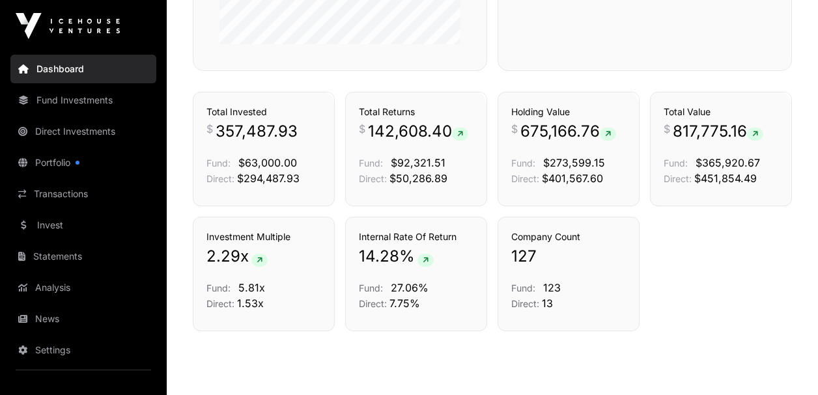
scroll to position [687, 0]
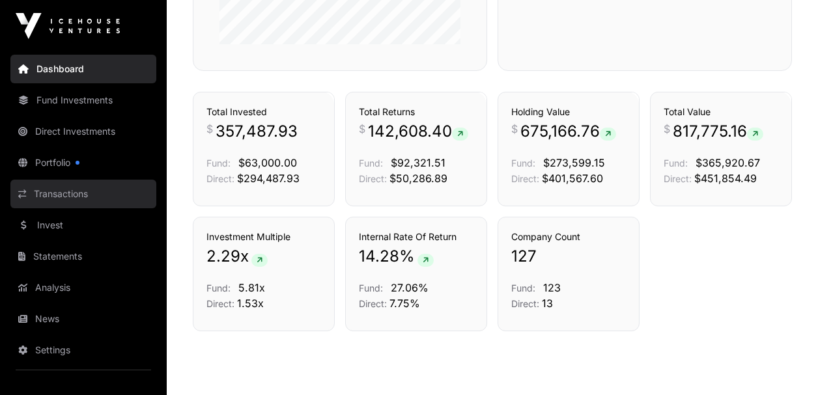
click at [81, 193] on link "Transactions" at bounding box center [83, 194] width 146 height 29
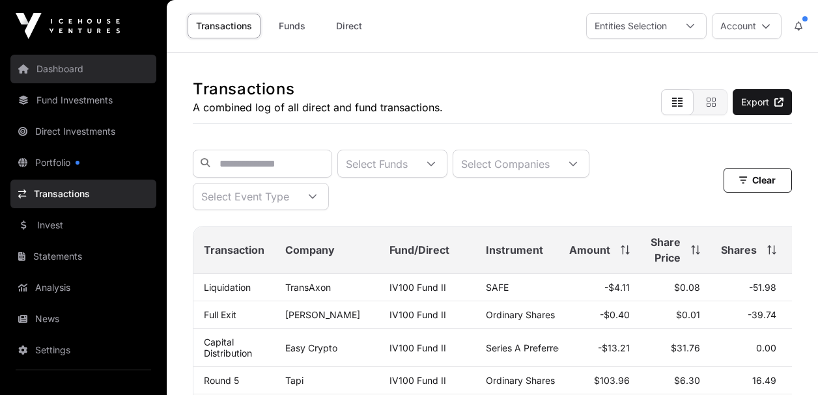
click at [65, 68] on link "Dashboard" at bounding box center [83, 69] width 146 height 29
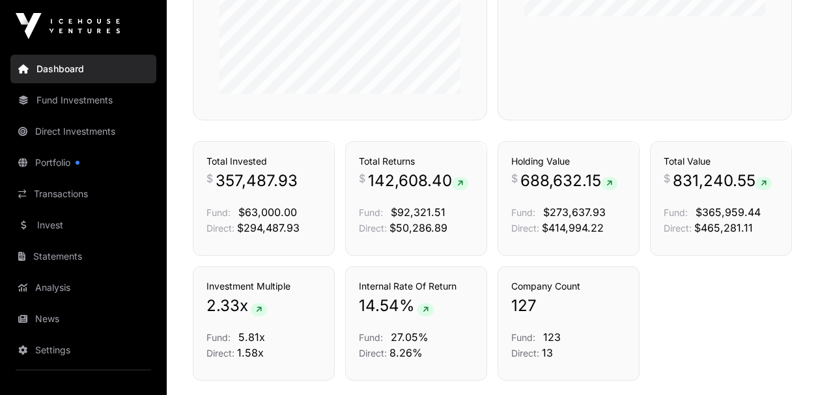
scroll to position [656, 0]
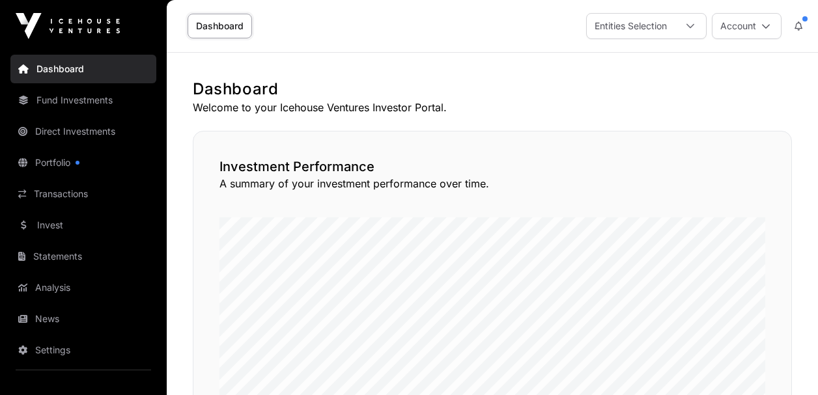
scroll to position [656, 0]
